Goal: Task Accomplishment & Management: Manage account settings

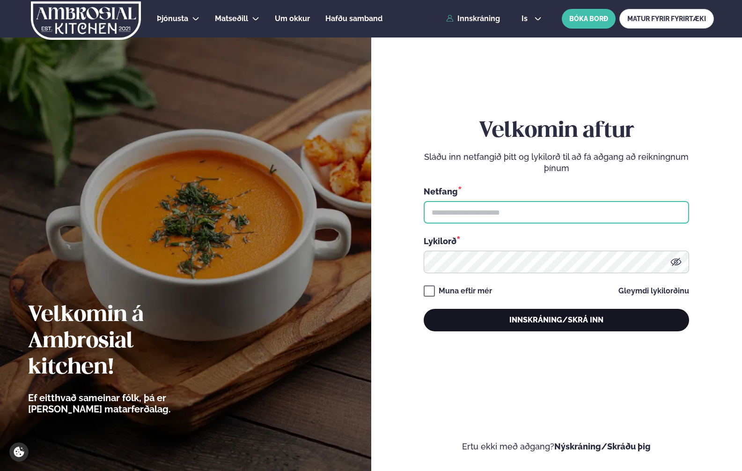
type input "**********"
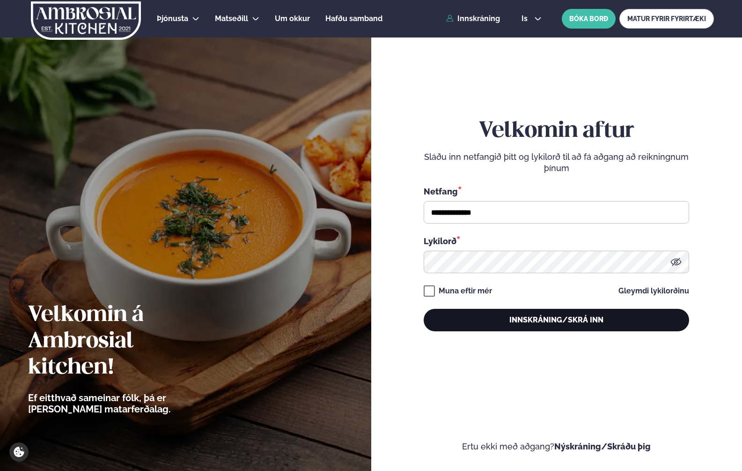
click at [562, 326] on button "Innskráning/Skrá inn" at bounding box center [557, 320] width 266 height 22
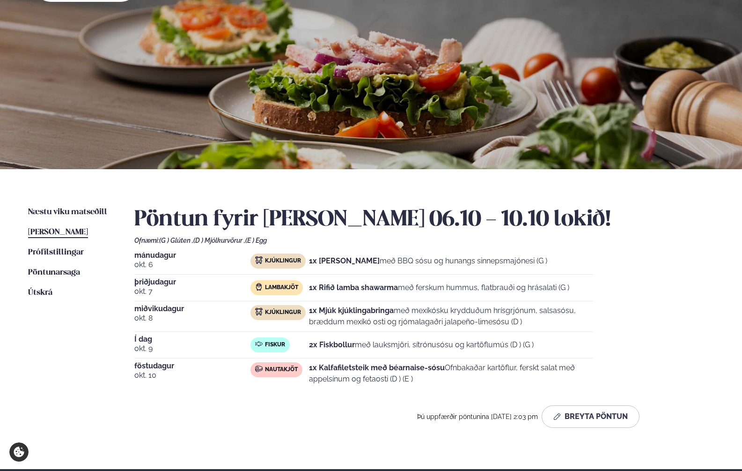
scroll to position [59, 0]
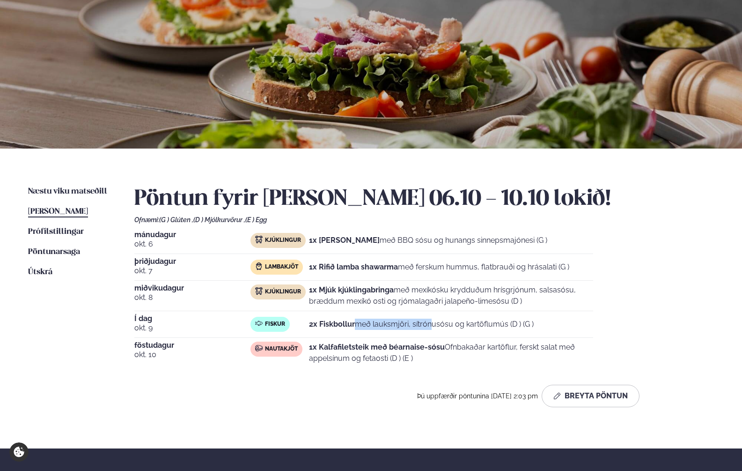
drag, startPoint x: 355, startPoint y: 312, endPoint x: 509, endPoint y: 332, distance: 154.9
click at [446, 333] on div "[DATE] Kjúklingur 1x Krispí kjúklingavængir með BBQ sósu og hunangs sinnepsmajó…" at bounding box center [424, 299] width 580 height 137
click at [509, 332] on div "Í dag [DATE] Fiskur 2x Fiskbollur með lauksmjöri, sítrónusósu og kartöflumús (D…" at bounding box center [363, 326] width 459 height 23
drag, startPoint x: 509, startPoint y: 332, endPoint x: 576, endPoint y: 325, distance: 67.4
click at [527, 330] on div "Í dag [DATE] Fiskur 2x Fiskbollur með lauksmjöri, sítrónusósu og kartöflumús (D…" at bounding box center [363, 326] width 459 height 23
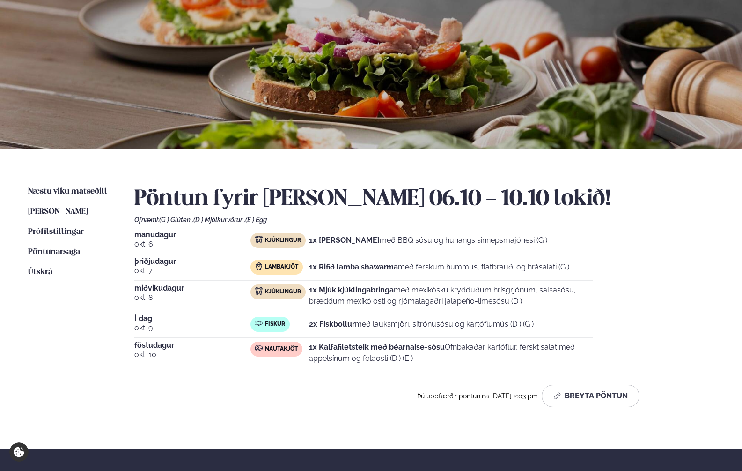
click at [576, 325] on div "Fiskur 2x Fiskbollur með lauksmjöri, sítrónusósu og kartöflumús (D ) (G )" at bounding box center [422, 324] width 343 height 15
click at [575, 325] on div "Fiskur 2x Fiskbollur með lauksmjöri, sítrónusósu og kartöflumús (D ) (G )" at bounding box center [422, 324] width 343 height 15
drag, startPoint x: 575, startPoint y: 325, endPoint x: 391, endPoint y: 320, distance: 184.2
click at [391, 320] on div "Fiskur 2x Fiskbollur með lauksmjöri, sítrónusósu og kartöflumús (D ) (G )" at bounding box center [422, 324] width 343 height 15
click at [383, 319] on p "2x Fiskbollur með lauksmjöri, sítrónusósu og kartöflumús (D ) (G )" at bounding box center [421, 324] width 225 height 11
